Goal: Find specific page/section: Find specific page/section

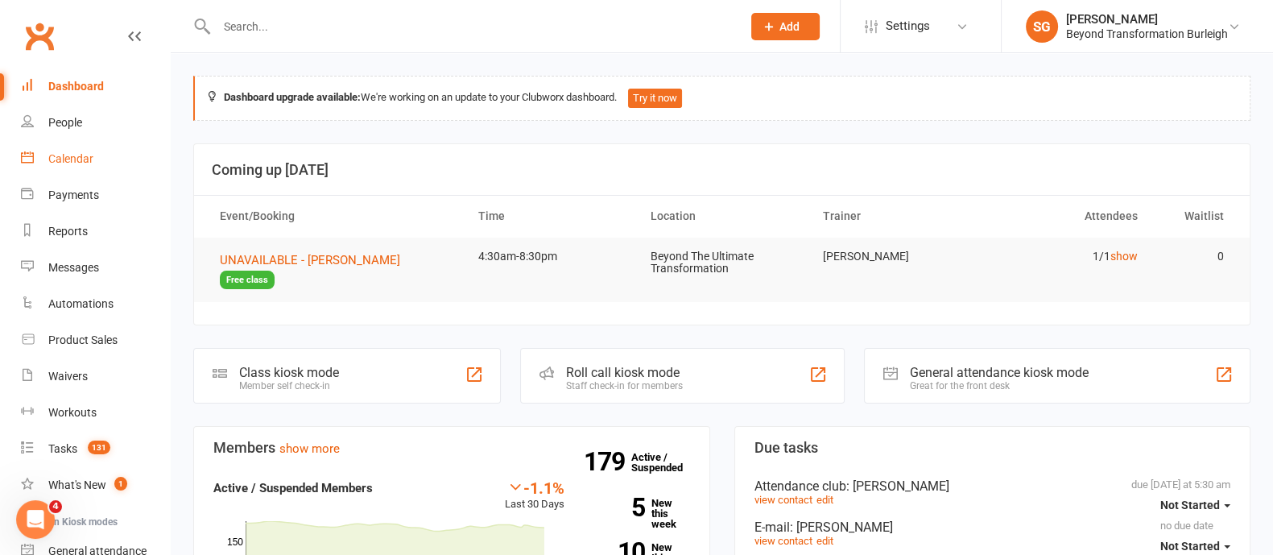
click at [76, 166] on link "Calendar" at bounding box center [95, 159] width 149 height 36
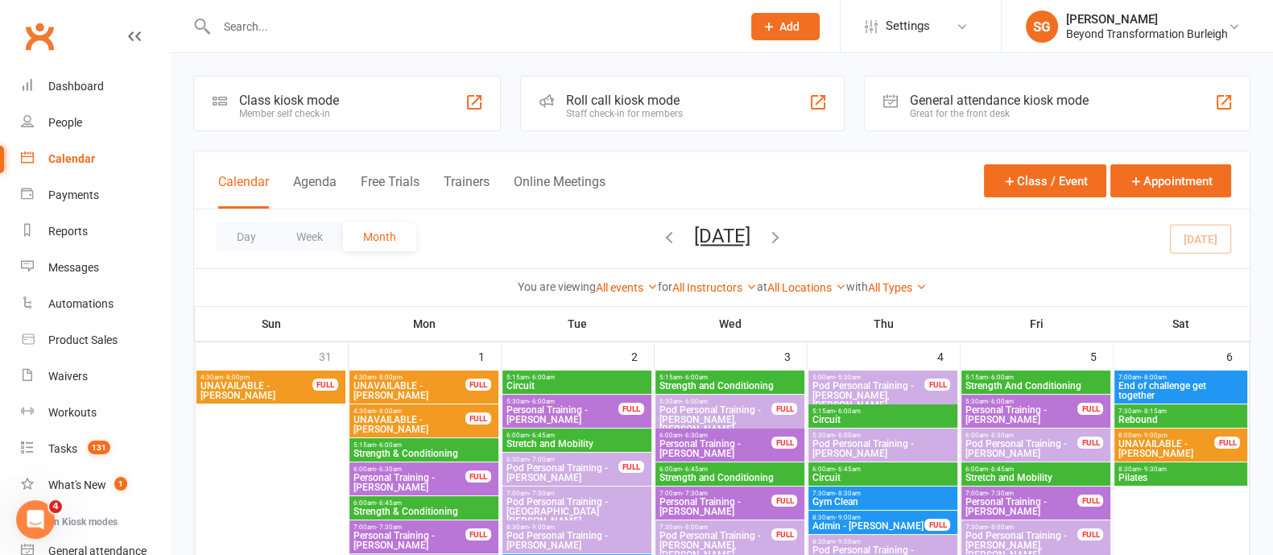
click at [303, 233] on button "Week" at bounding box center [309, 236] width 67 height 29
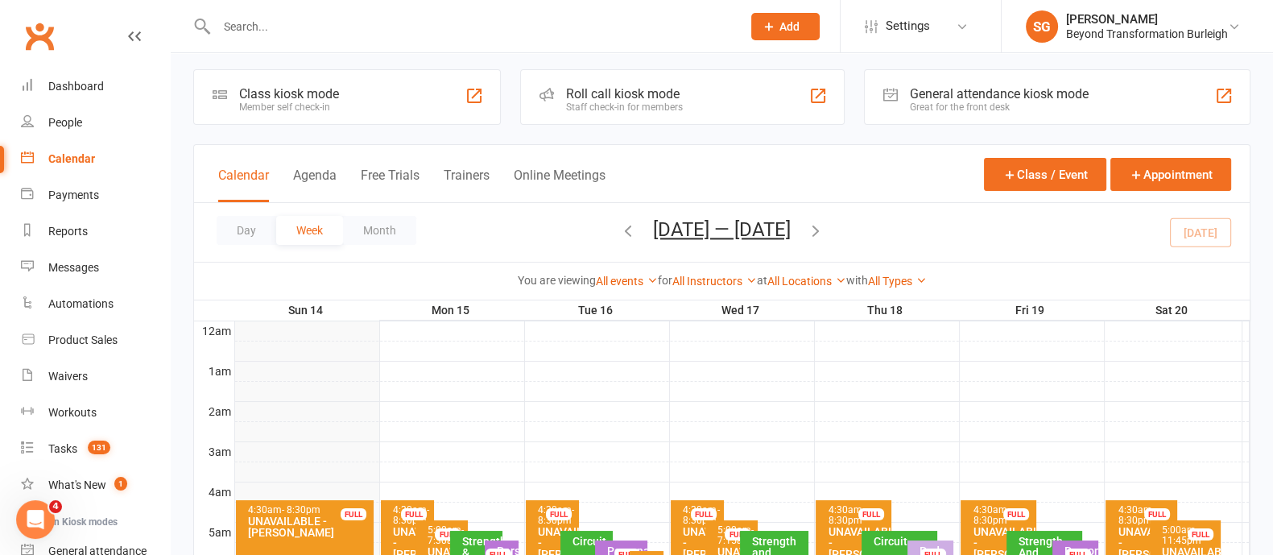
scroll to position [200, 0]
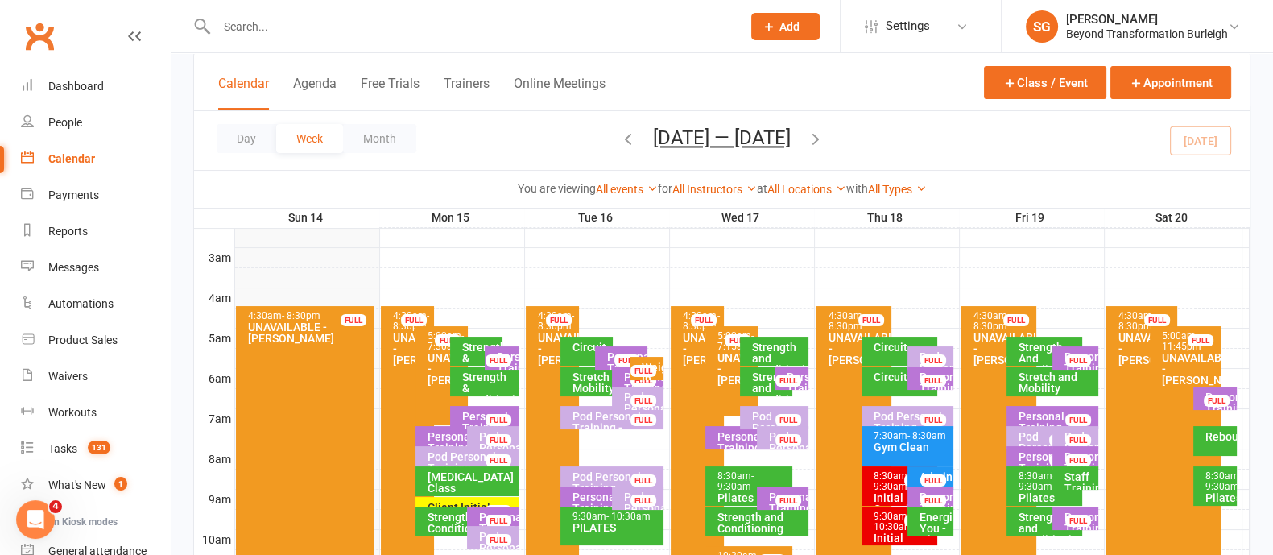
click at [824, 137] on icon "button" at bounding box center [816, 139] width 18 height 18
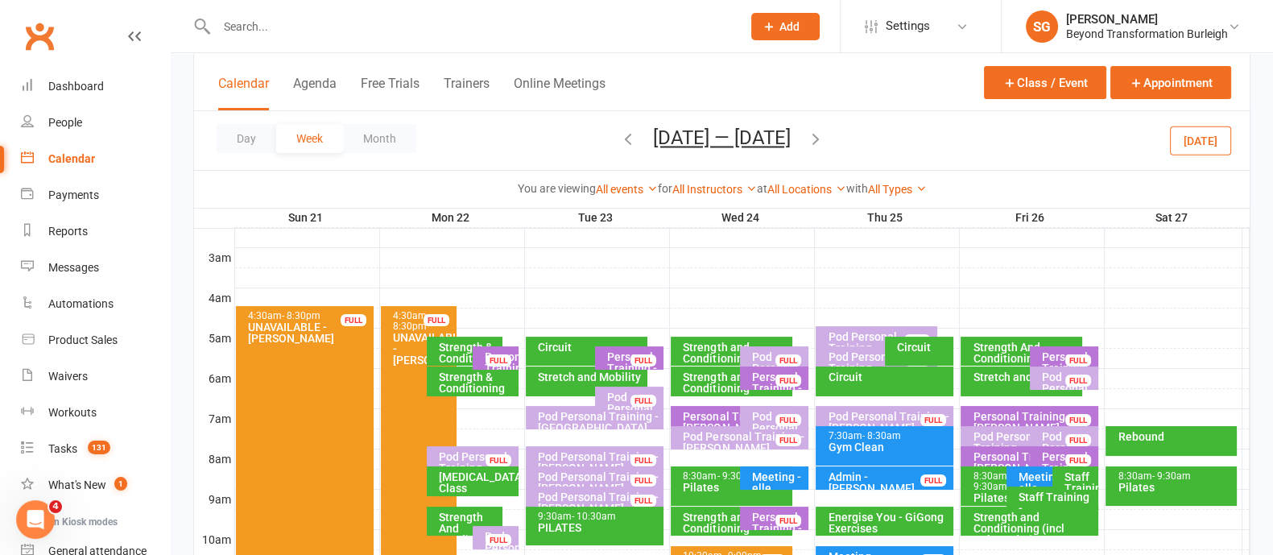
click at [366, 31] on input "text" at bounding box center [471, 26] width 518 height 23
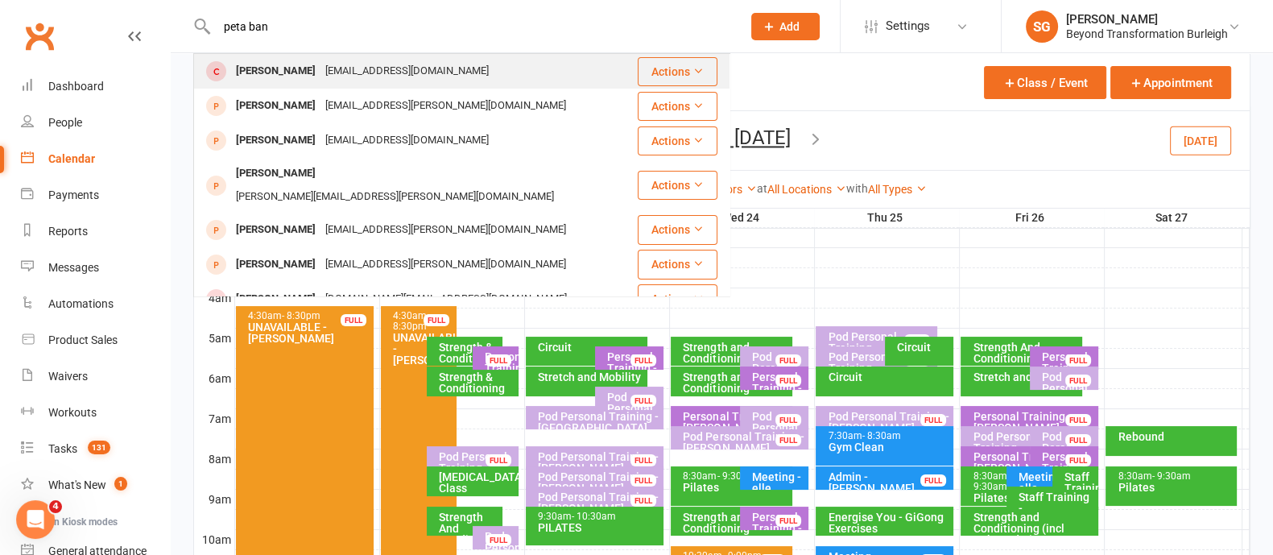
type input "peta ban"
click at [351, 57] on div "Peta Banks [EMAIL_ADDRESS][DOMAIN_NAME]" at bounding box center [415, 71] width 441 height 33
